Goal: Task Accomplishment & Management: Complete application form

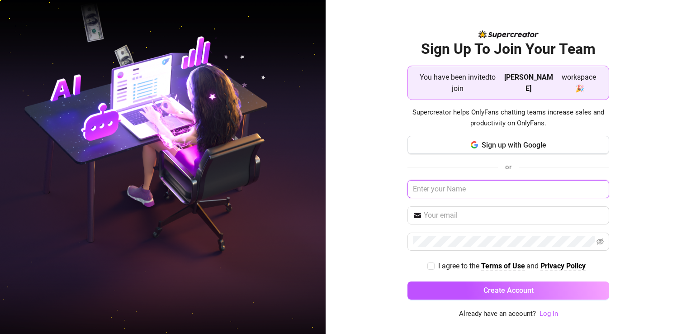
click at [348, 180] on input "text" at bounding box center [508, 189] width 202 height 18
type input "K"
type input "Jomer"
click at [348, 214] on input "text" at bounding box center [514, 215] width 180 height 11
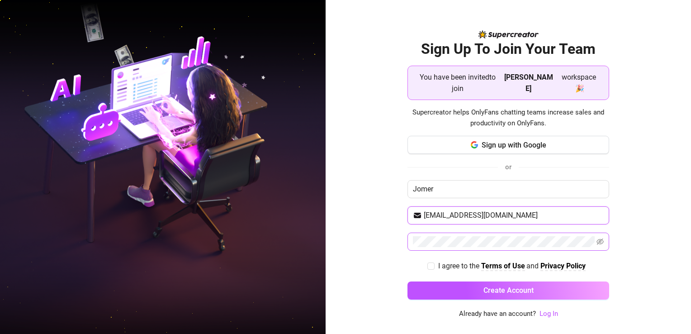
type input "[EMAIL_ADDRESS][DOMAIN_NAME]"
click at [348, 242] on span at bounding box center [508, 241] width 202 height 18
click at [348, 238] on icon "eye-invisible" at bounding box center [600, 241] width 7 height 6
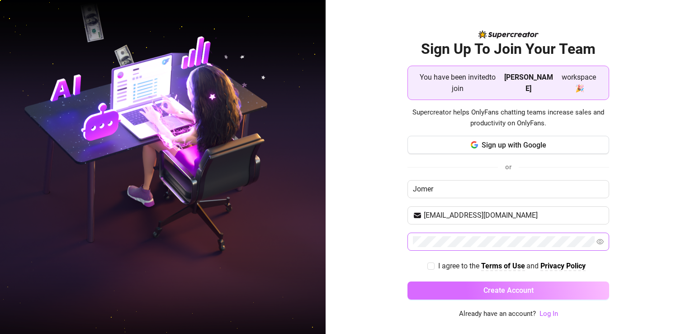
click at [348, 281] on button "Create Account" at bounding box center [508, 290] width 202 height 18
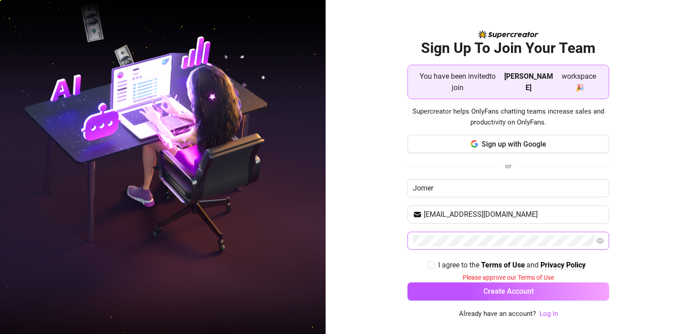
click at [348, 259] on div "I agree to the Terms of Use and Privacy Policy" at bounding box center [508, 264] width 202 height 11
click at [348, 261] on input "I agree to the Terms of Use and Privacy Policy" at bounding box center [430, 264] width 6 height 6
checkbox input "true"
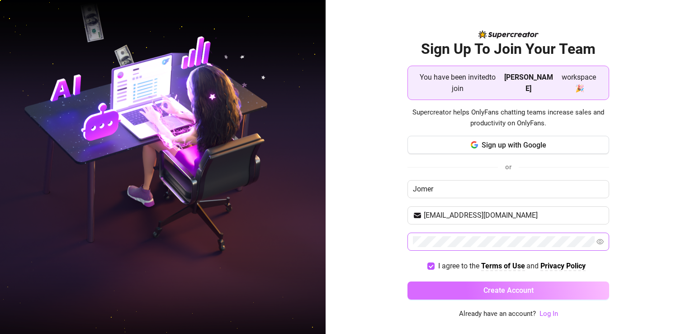
click at [348, 292] on button "Create Account" at bounding box center [508, 290] width 202 height 18
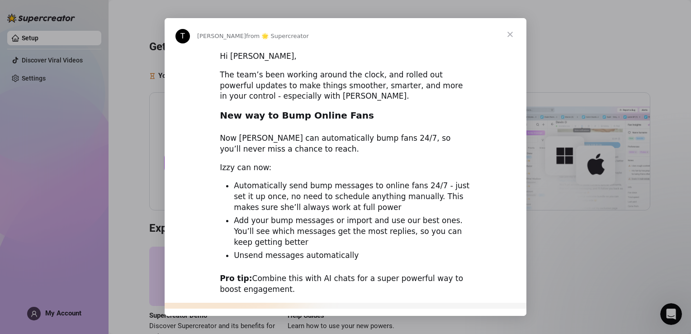
click at [348, 34] on span "Close" at bounding box center [510, 34] width 33 height 33
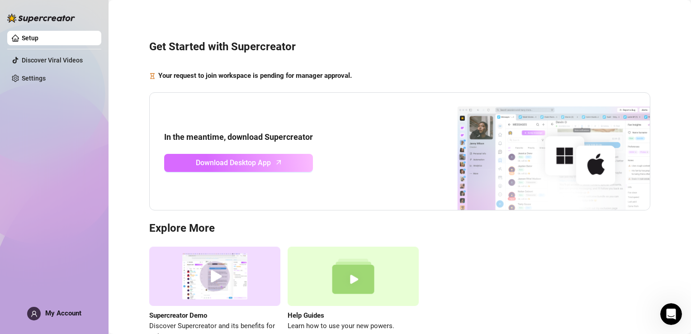
click at [261, 167] on span "Download Desktop App" at bounding box center [233, 162] width 75 height 11
